Goal: Transaction & Acquisition: Obtain resource

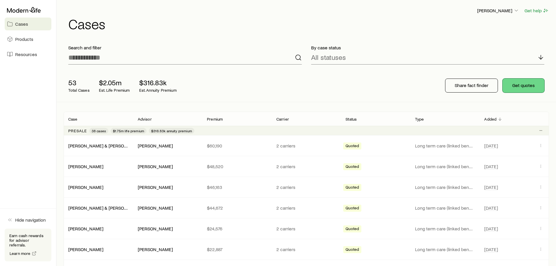
click at [519, 86] on button "Get quotes" at bounding box center [524, 86] width 42 height 14
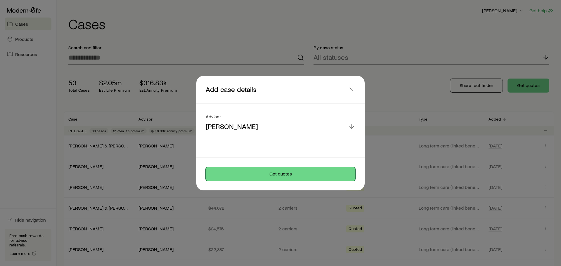
click at [268, 175] on button "Get quotes" at bounding box center [280, 174] width 149 height 14
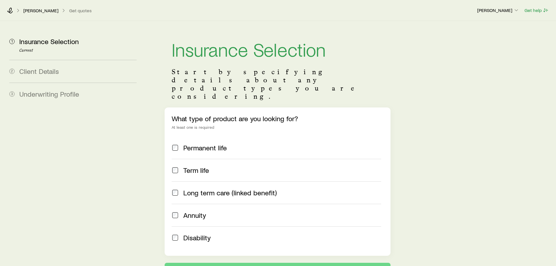
click at [185, 211] on span "Annuity" at bounding box center [194, 215] width 23 height 8
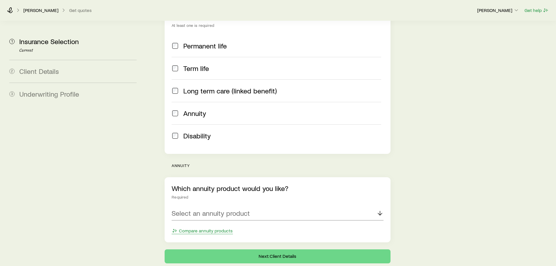
scroll to position [117, 0]
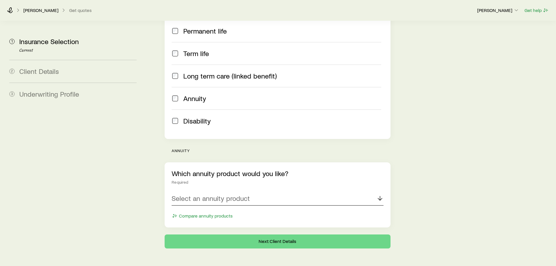
click at [210, 194] on p "Select an annuity product" at bounding box center [211, 198] width 78 height 8
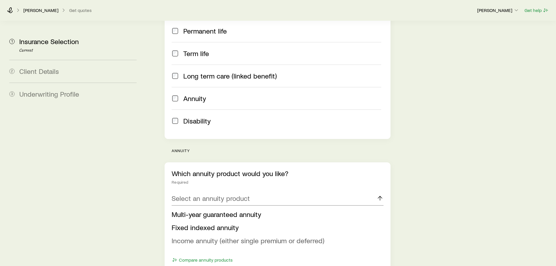
click at [224, 236] on span "Income annuity (either single premium or deferred)" at bounding box center [248, 240] width 153 height 8
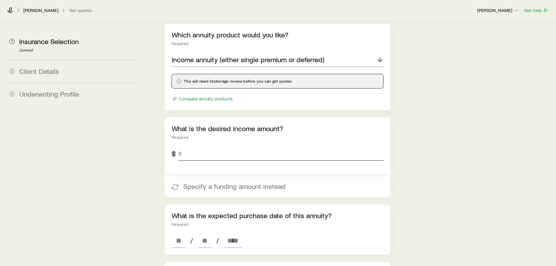
scroll to position [263, 0]
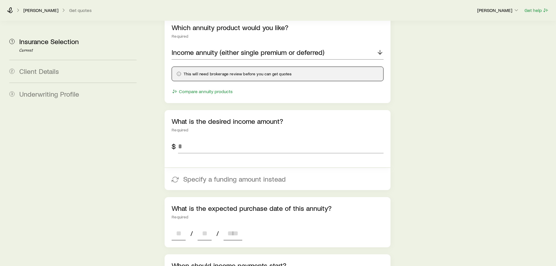
click at [176, 226] on input at bounding box center [179, 233] width 14 height 14
type input "**"
type input "****"
type input "*"
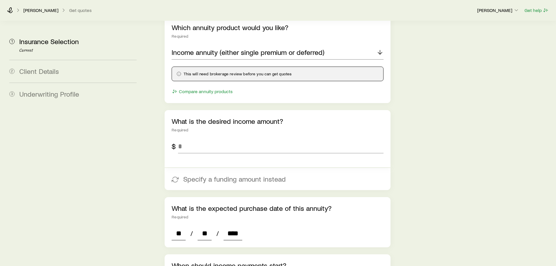
type input "*"
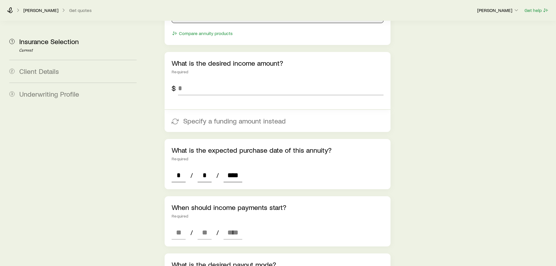
scroll to position [321, 0]
type input "****"
click at [175, 225] on input at bounding box center [179, 232] width 14 height 14
type input "**"
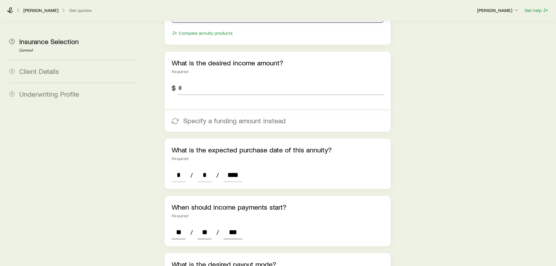
type input "****"
type input "*"
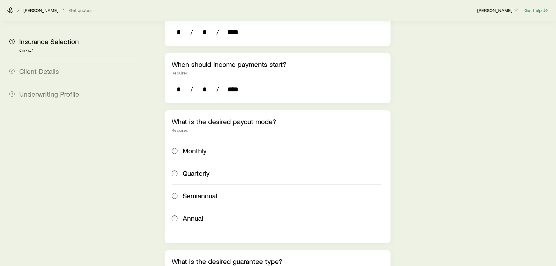
scroll to position [467, 0]
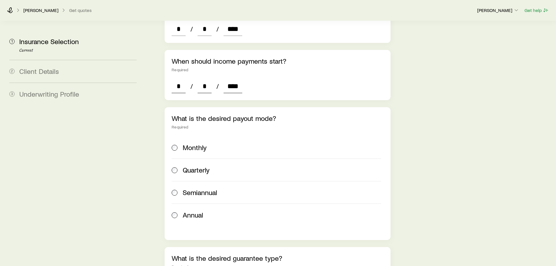
type input "****"
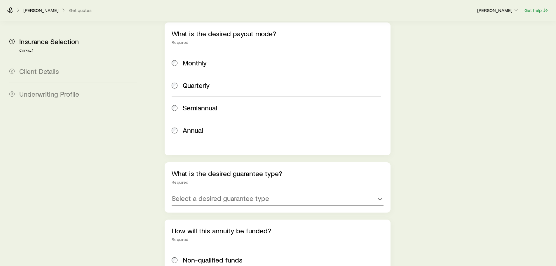
scroll to position [555, 0]
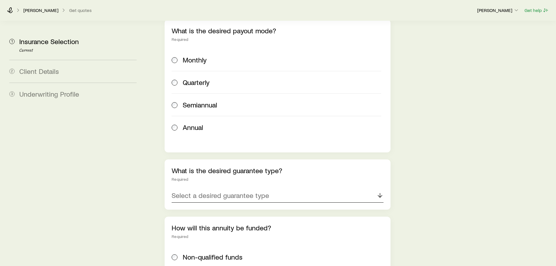
click at [182, 189] on div "Select a desired guarantee type" at bounding box center [278, 196] width 212 height 14
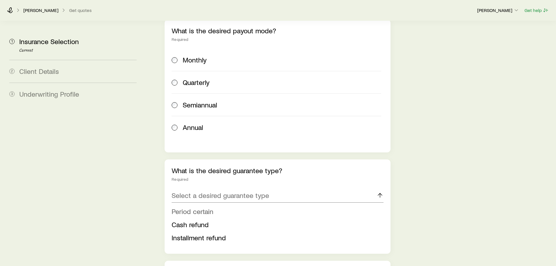
click at [195, 207] on span "Period certain" at bounding box center [193, 211] width 42 height 8
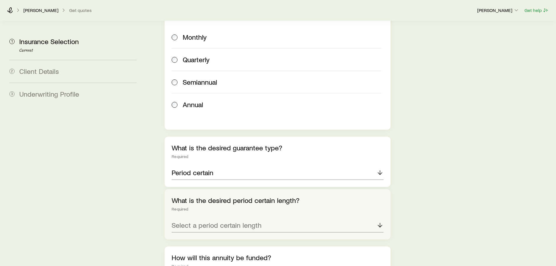
scroll to position [613, 0]
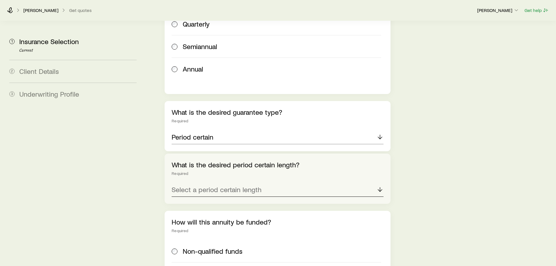
click at [198, 185] on p "Select a period certain length" at bounding box center [217, 189] width 90 height 8
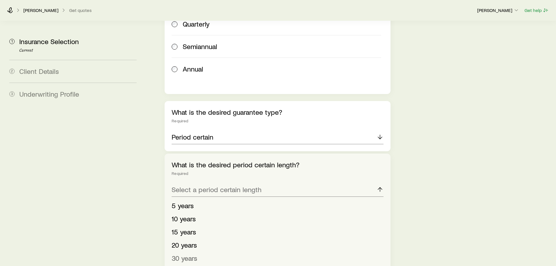
click at [189, 254] on span "30 years" at bounding box center [185, 258] width 26 height 8
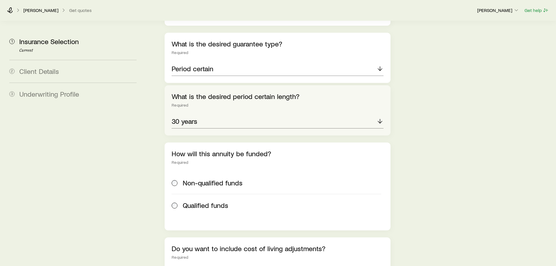
scroll to position [701, 0]
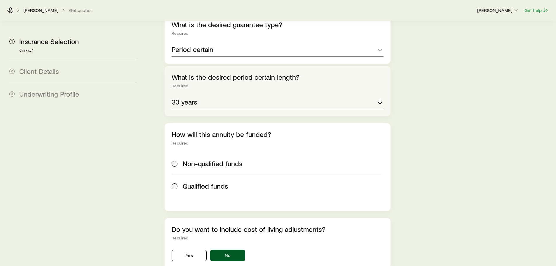
click at [187, 159] on span "Non-qualified funds" at bounding box center [213, 163] width 60 height 8
click at [223, 250] on button "No" at bounding box center [227, 256] width 35 height 12
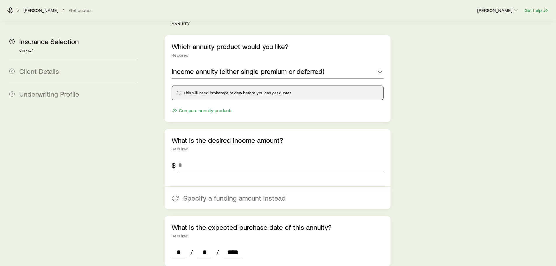
scroll to position [234, 0]
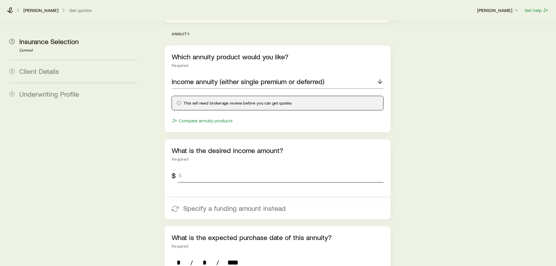
click at [236, 168] on input "tel" at bounding box center [280, 175] width 205 height 14
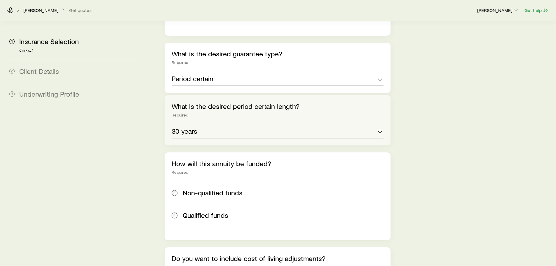
scroll to position [747, 0]
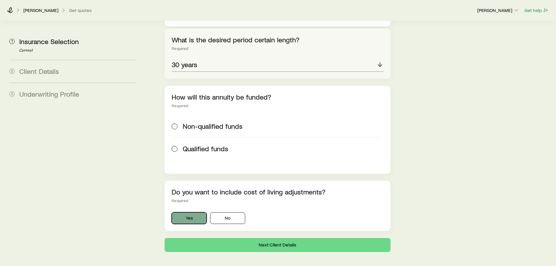
click at [200, 212] on button "Yes" at bounding box center [189, 218] width 35 height 12
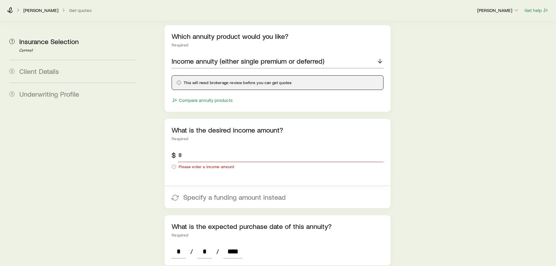
scroll to position [193, 0]
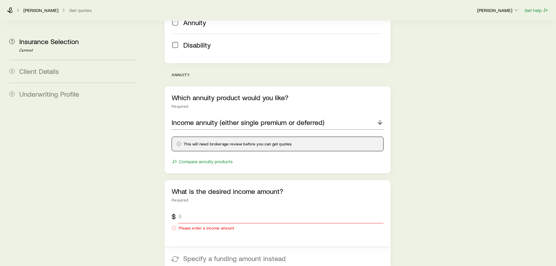
click at [214, 209] on input "tel" at bounding box center [280, 216] width 205 height 14
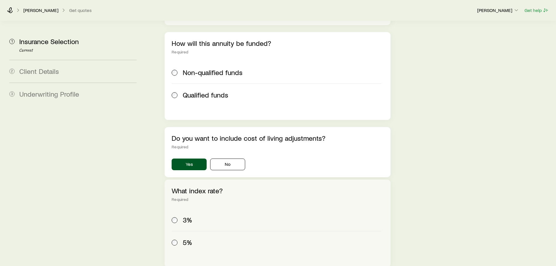
scroll to position [847, 0]
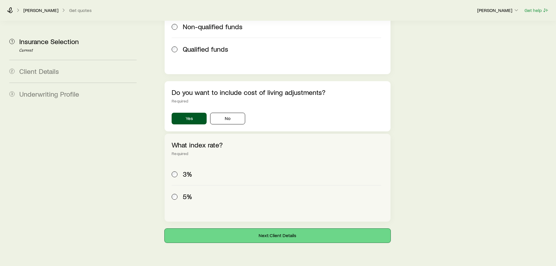
click at [283, 229] on button "Next: Client Details" at bounding box center [278, 236] width 226 height 14
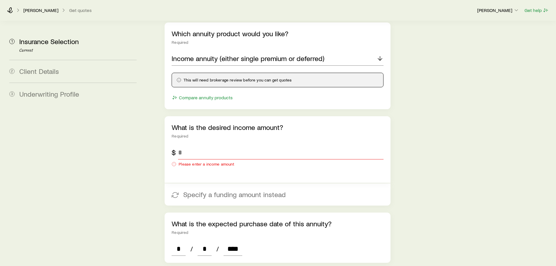
scroll to position [321, 0]
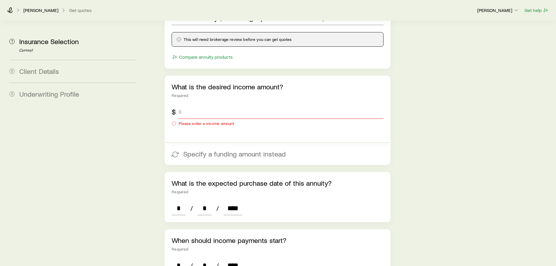
click at [196, 105] on input "tel" at bounding box center [280, 112] width 205 height 14
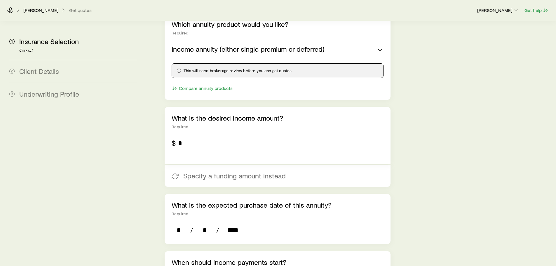
scroll to position [248, 0]
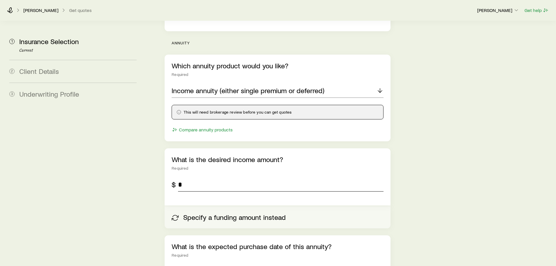
type input "*"
click at [207, 206] on button "Specify a funding amount instead" at bounding box center [278, 217] width 226 height 22
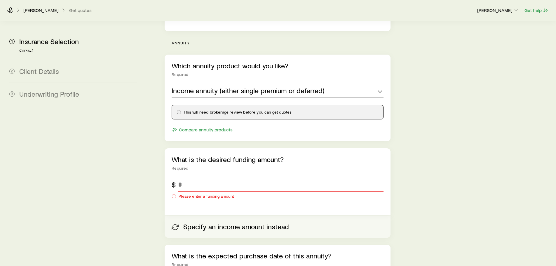
click at [207, 215] on button "Specify an income amount instead" at bounding box center [278, 226] width 226 height 22
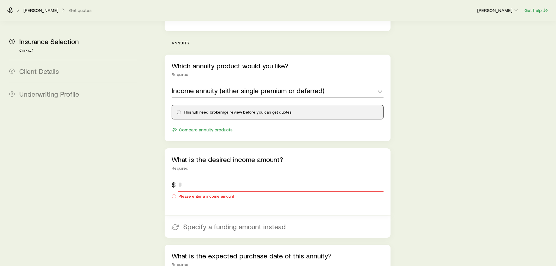
click at [195, 177] on input "tel" at bounding box center [280, 184] width 205 height 14
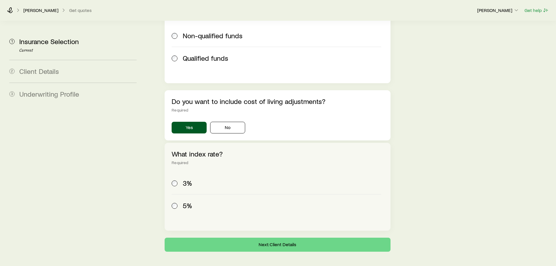
scroll to position [861, 0]
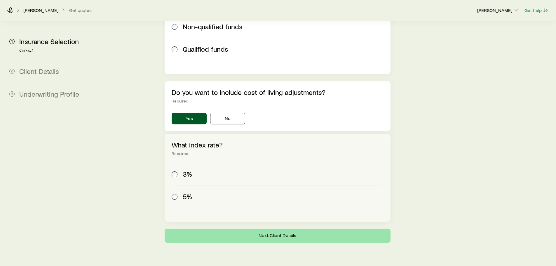
type input "*"
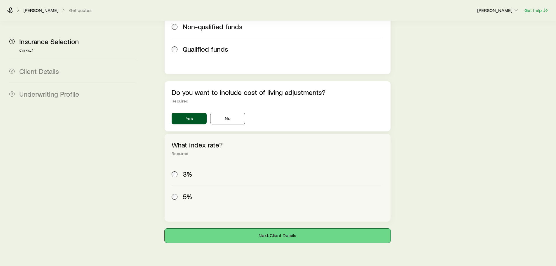
click at [267, 229] on button "Next: Client Details" at bounding box center [278, 236] width 226 height 14
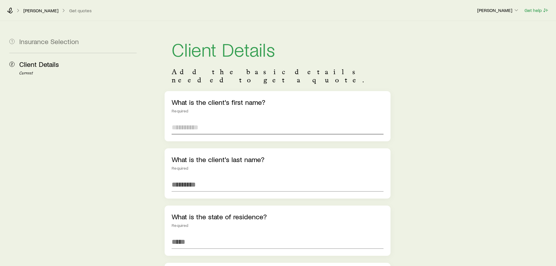
click at [219, 120] on input "text" at bounding box center [278, 127] width 212 height 14
type input "****"
type input "*********"
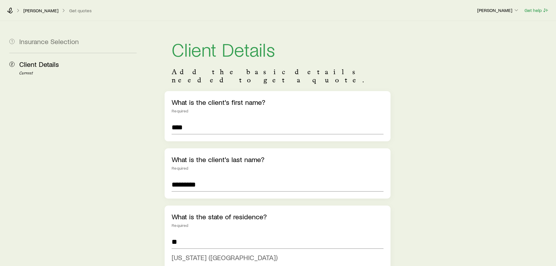
click at [182, 253] on span "[US_STATE] ([GEOGRAPHIC_DATA])" at bounding box center [225, 257] width 106 height 8
type input "**********"
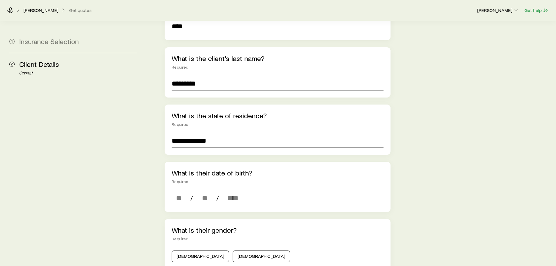
scroll to position [175, 0]
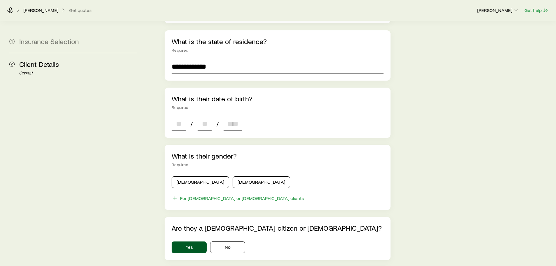
click at [180, 118] on input at bounding box center [179, 124] width 14 height 14
click at [182, 117] on input at bounding box center [179, 124] width 14 height 14
type input "**"
type input "****"
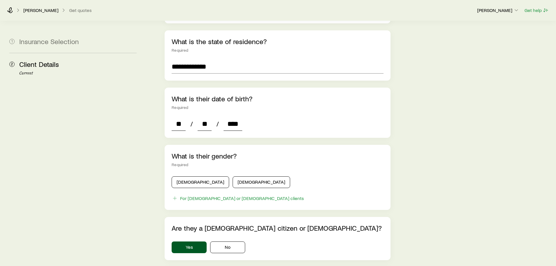
type input "*"
type input "****"
click at [233, 176] on button "[DEMOGRAPHIC_DATA]" at bounding box center [262, 182] width 58 height 12
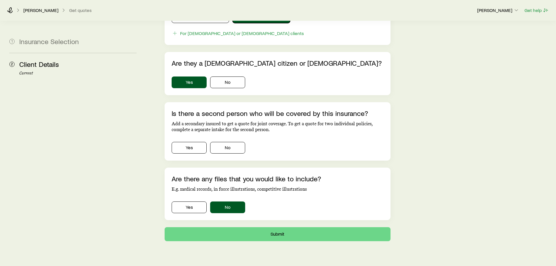
scroll to position [347, 0]
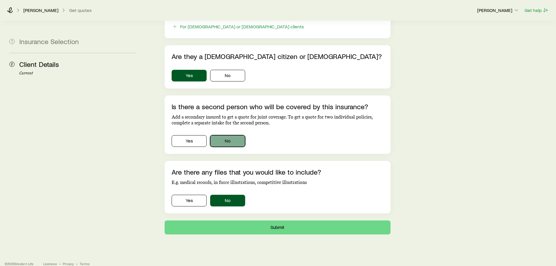
click at [229, 135] on button "No" at bounding box center [227, 141] width 35 height 12
click at [250, 222] on button "Submit" at bounding box center [278, 227] width 226 height 14
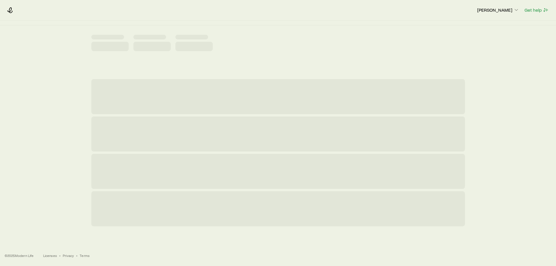
scroll to position [0, 0]
